Goal: Task Accomplishment & Management: Use online tool/utility

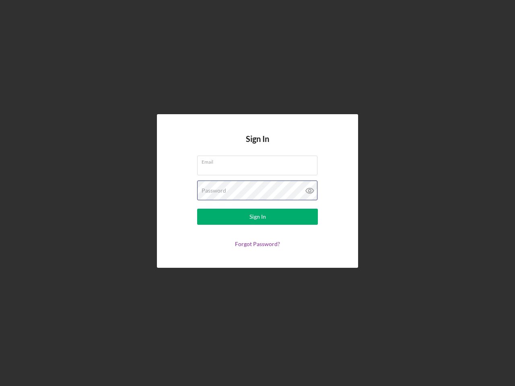
click at [258, 193] on div "Password" at bounding box center [257, 191] width 121 height 20
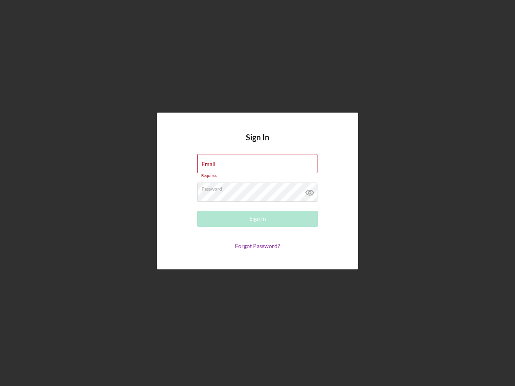
click at [310, 191] on icon at bounding box center [310, 193] width 20 height 20
